Goal: Transaction & Acquisition: Purchase product/service

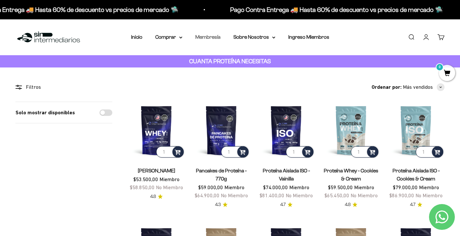
click at [198, 38] on link "Membresía" at bounding box center [207, 36] width 25 height 5
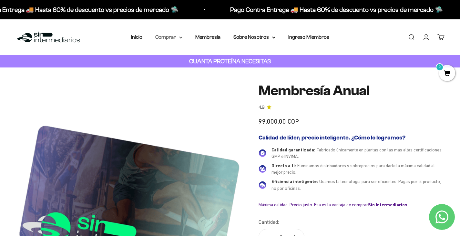
click at [172, 37] on summary "Comprar" at bounding box center [168, 37] width 27 height 8
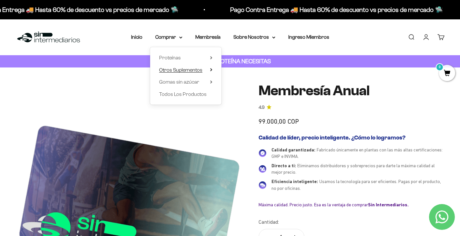
click at [164, 70] on span "Otros Suplementos" at bounding box center [180, 69] width 43 height 5
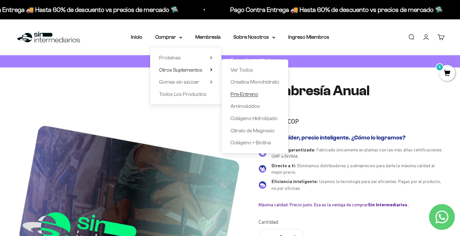
click at [236, 95] on span "Pre-Entreno" at bounding box center [245, 93] width 28 height 5
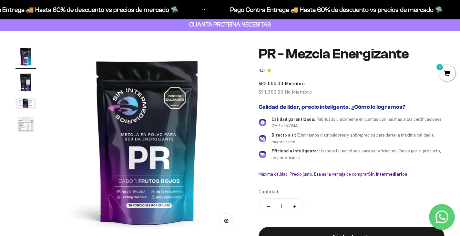
scroll to position [40, 0]
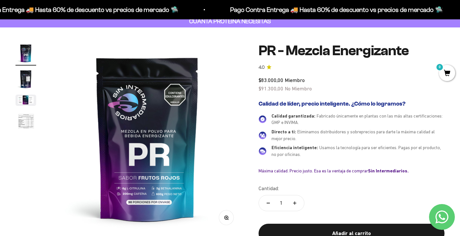
click at [29, 87] on img "Ir al artículo 2" at bounding box center [25, 79] width 21 height 21
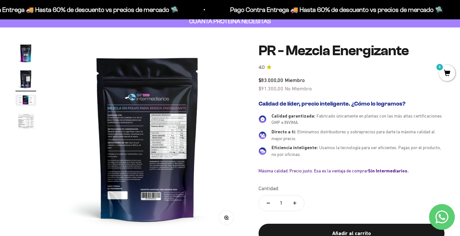
click at [26, 101] on img "Ir al artículo 3" at bounding box center [25, 100] width 21 height 11
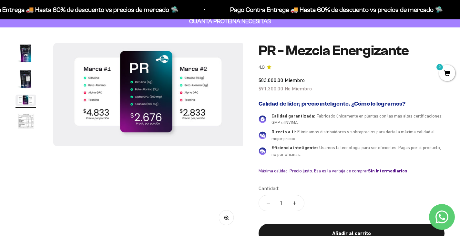
scroll to position [0, 398]
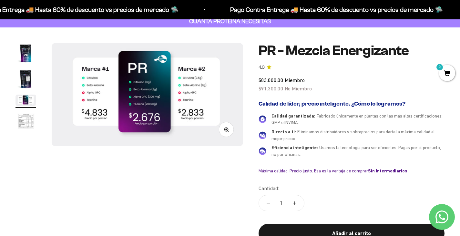
click at [24, 119] on img "Ir al artículo 4" at bounding box center [25, 121] width 21 height 21
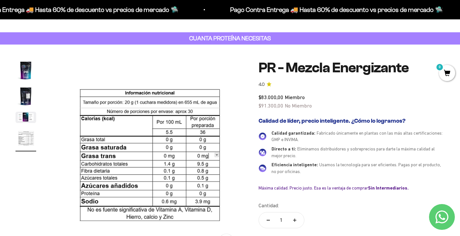
scroll to position [0, 0]
